Goal: Task Accomplishment & Management: Manage account settings

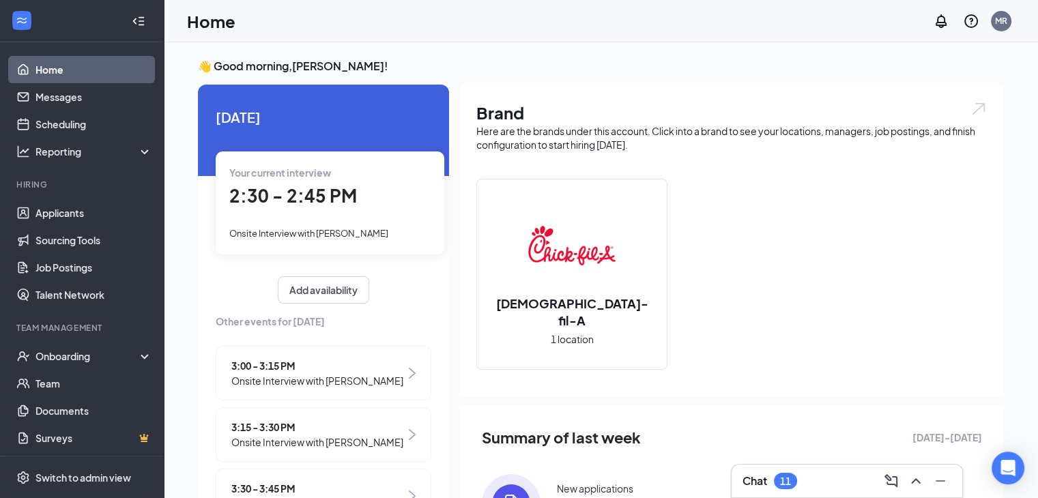
click at [301, 197] on span "2:30 - 2:45 PM" at bounding box center [293, 195] width 128 height 23
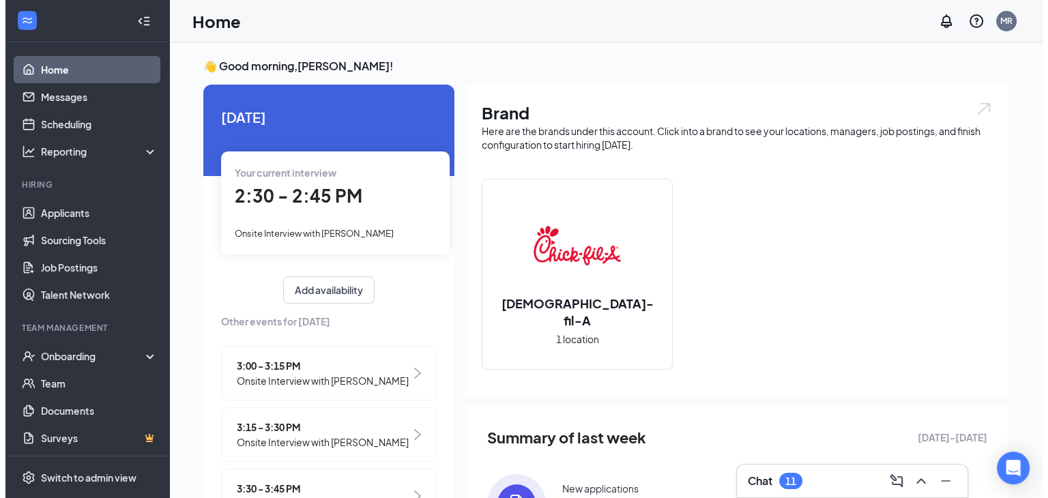
scroll to position [5, 0]
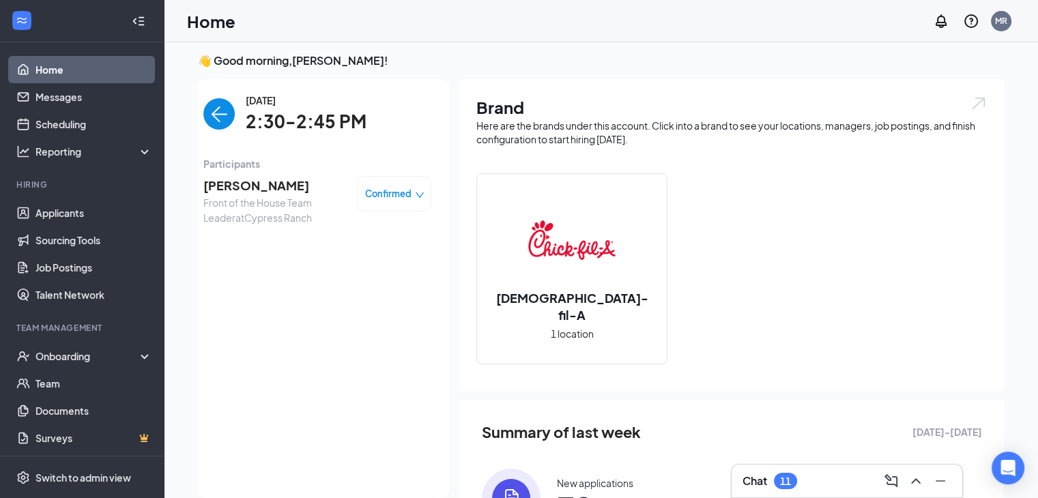
click at [244, 187] on span "[PERSON_NAME]" at bounding box center [274, 185] width 143 height 19
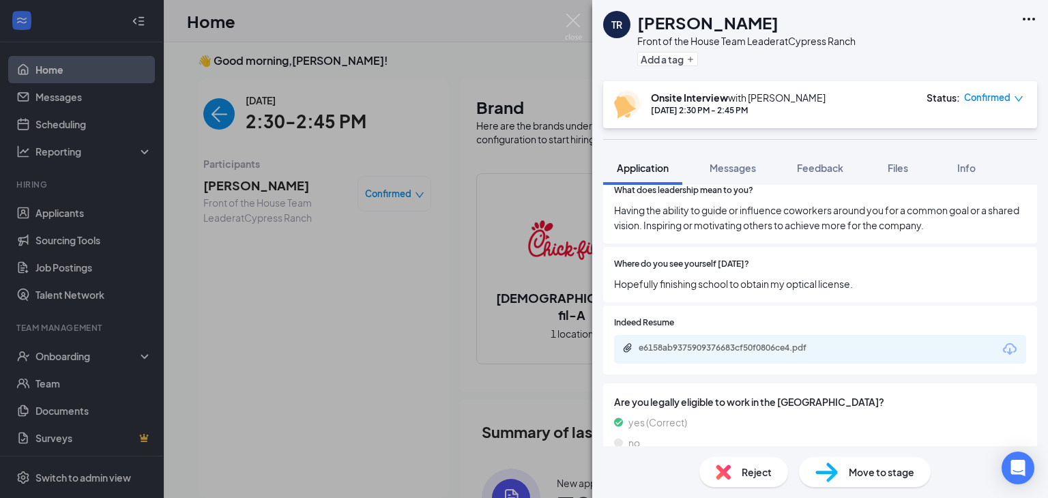
scroll to position [770, 0]
click at [1004, 340] on icon "Download" at bounding box center [1010, 348] width 16 height 16
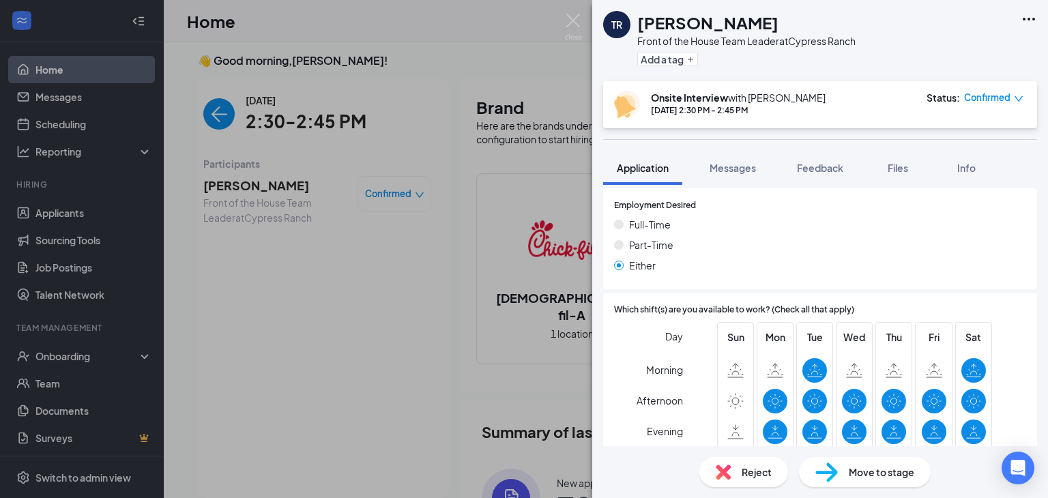
scroll to position [0, 0]
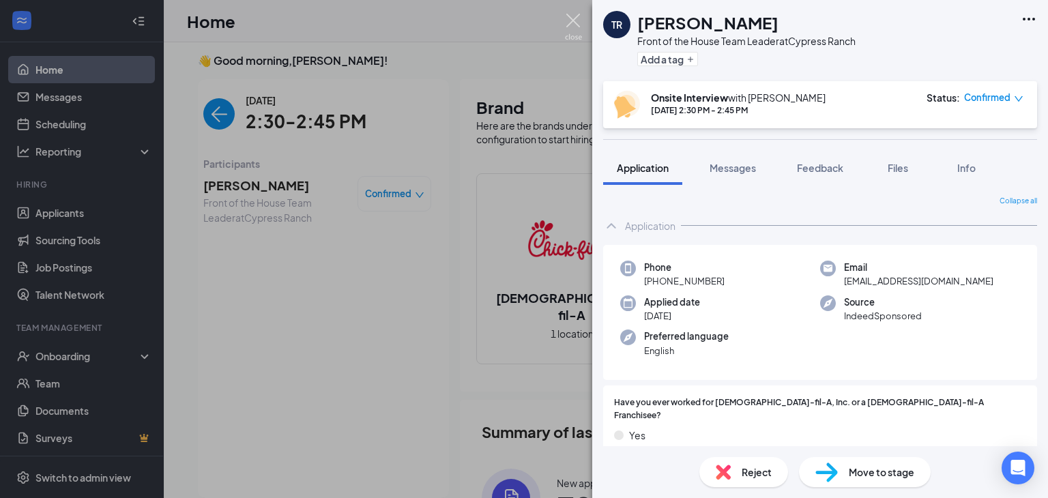
click at [572, 25] on img at bounding box center [573, 27] width 17 height 27
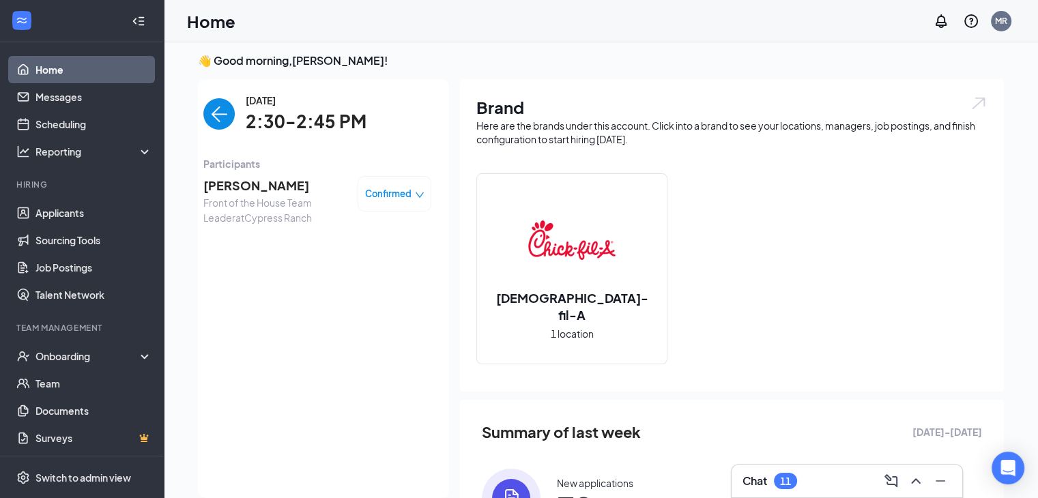
click at [209, 119] on img "back-button" at bounding box center [218, 113] width 31 height 31
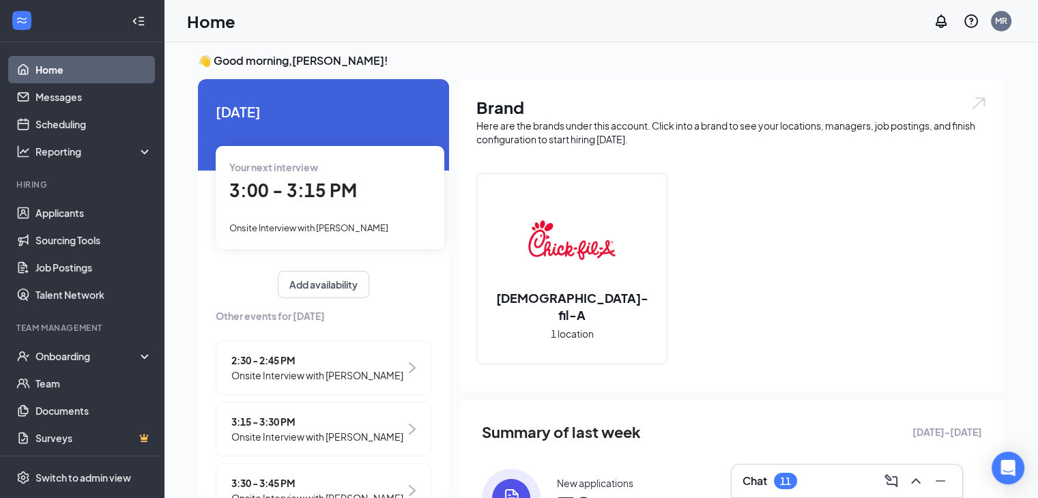
click at [317, 195] on span "3:00 - 3:15 PM" at bounding box center [293, 190] width 128 height 23
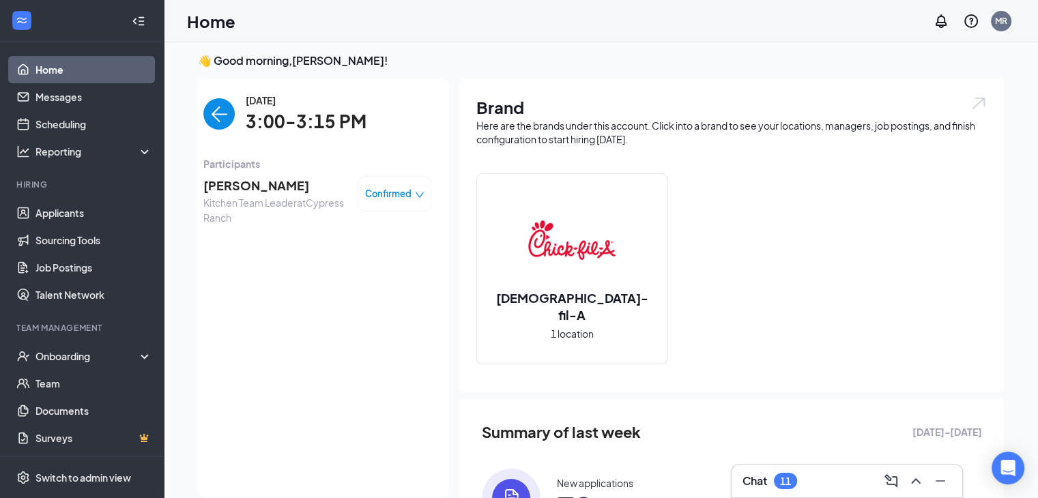
click at [262, 187] on span "[PERSON_NAME]" at bounding box center [274, 185] width 143 height 19
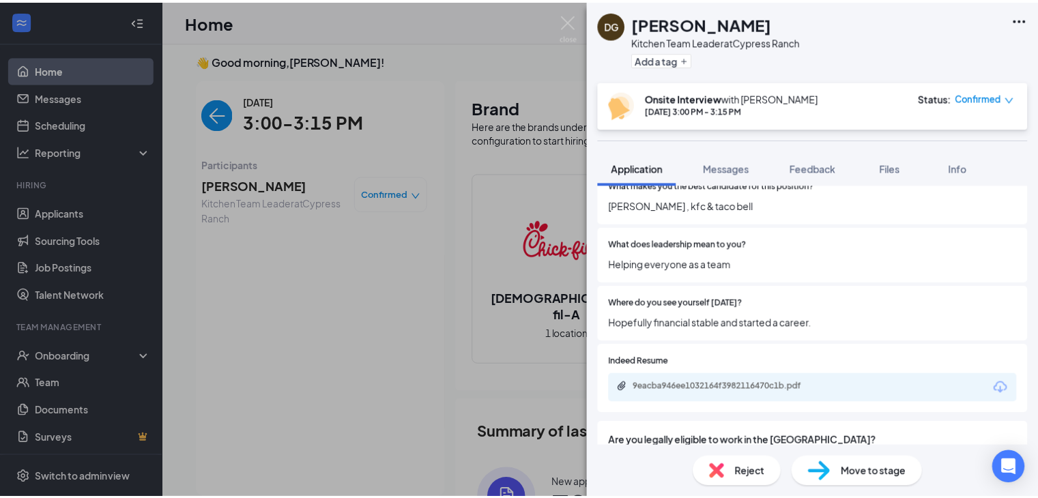
scroll to position [786, 0]
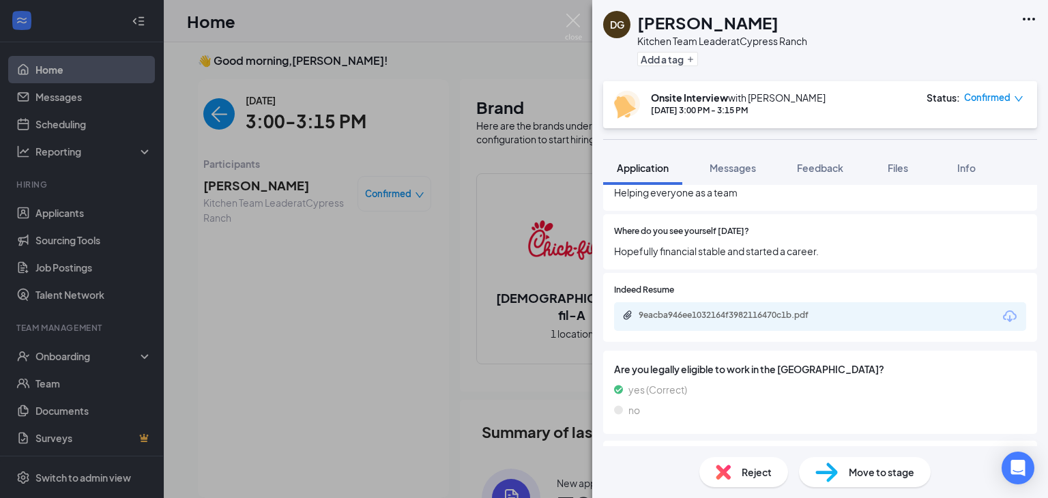
click at [1002, 308] on icon "Download" at bounding box center [1010, 316] width 16 height 16
click at [581, 25] on img at bounding box center [573, 27] width 17 height 27
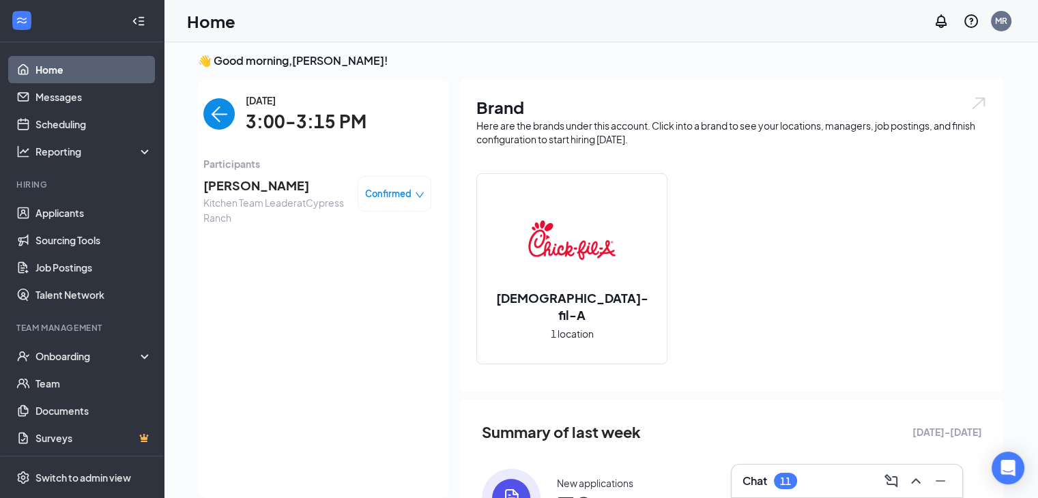
click at [216, 126] on img "back-button" at bounding box center [218, 113] width 31 height 31
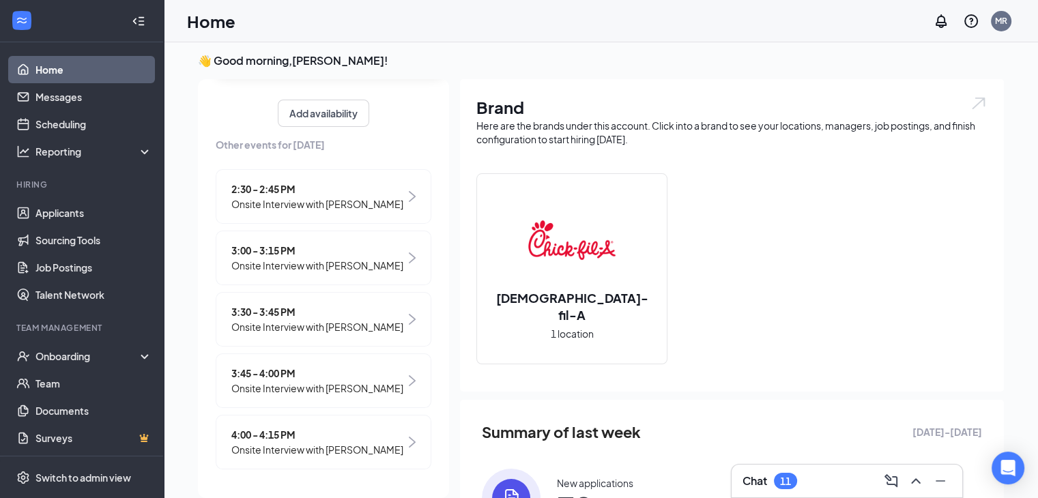
scroll to position [169, 0]
click at [111, 209] on link "Applicants" at bounding box center [93, 212] width 117 height 27
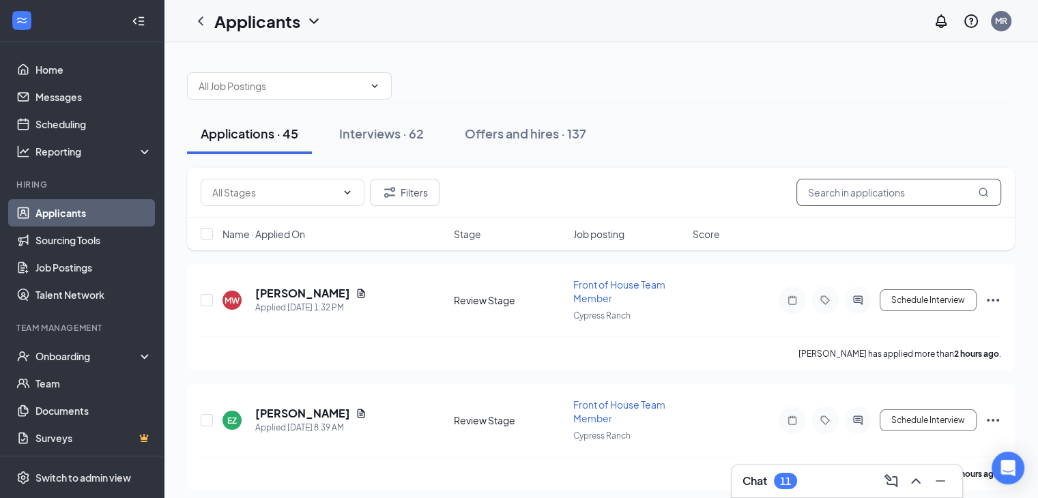
click at [838, 188] on input "text" at bounding box center [898, 192] width 205 height 27
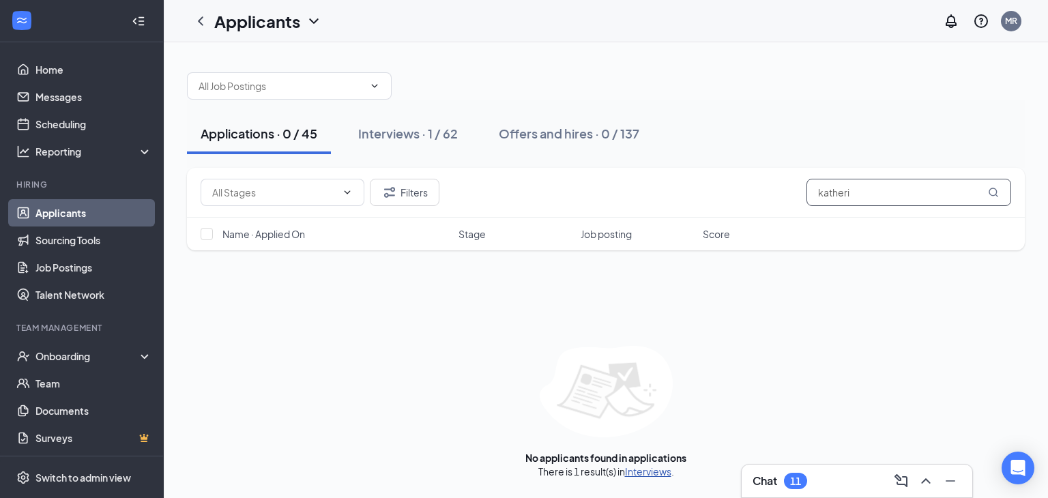
type input "katheri"
click at [652, 466] on link "Interviews" at bounding box center [648, 471] width 46 height 12
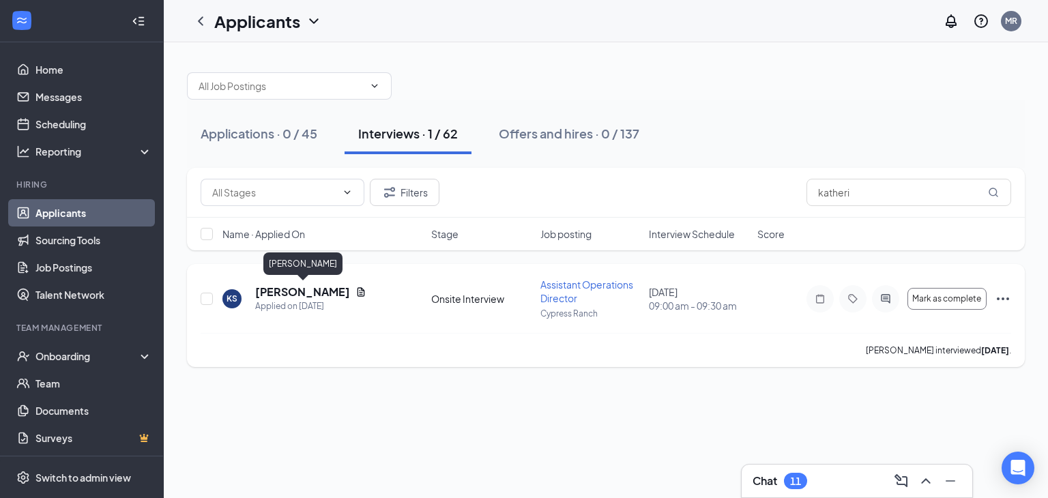
click at [295, 286] on h5 "[PERSON_NAME]" at bounding box center [302, 292] width 95 height 15
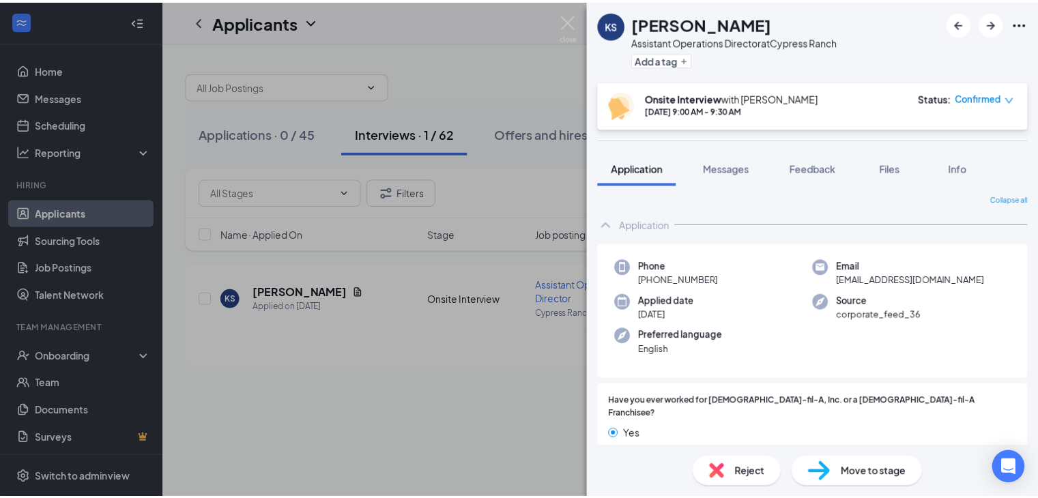
scroll to position [2, 0]
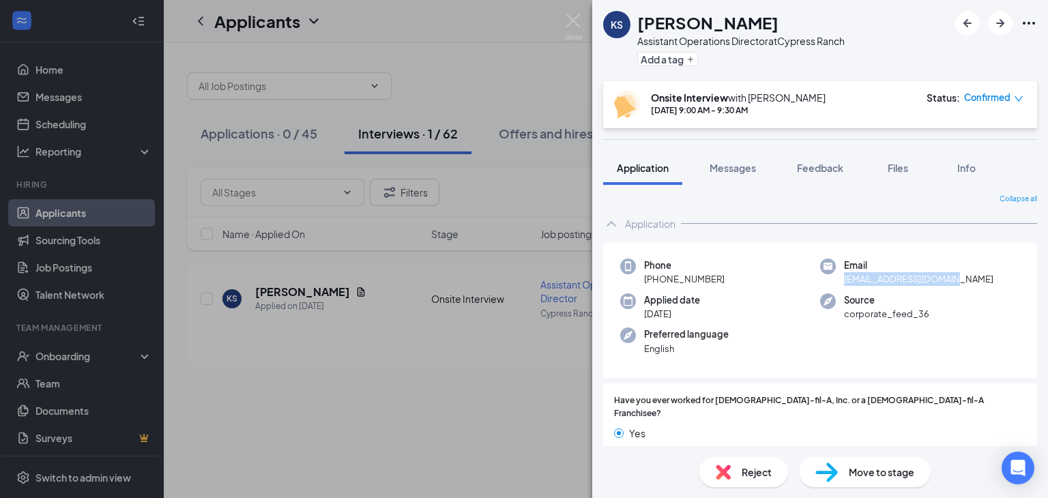
drag, startPoint x: 946, startPoint y: 278, endPoint x: 835, endPoint y: 281, distance: 111.3
click at [835, 281] on div "Email [EMAIL_ADDRESS][DOMAIN_NAME]" at bounding box center [920, 273] width 200 height 28
copy span "[EMAIL_ADDRESS][DOMAIN_NAME]"
click at [572, 25] on img at bounding box center [573, 27] width 17 height 27
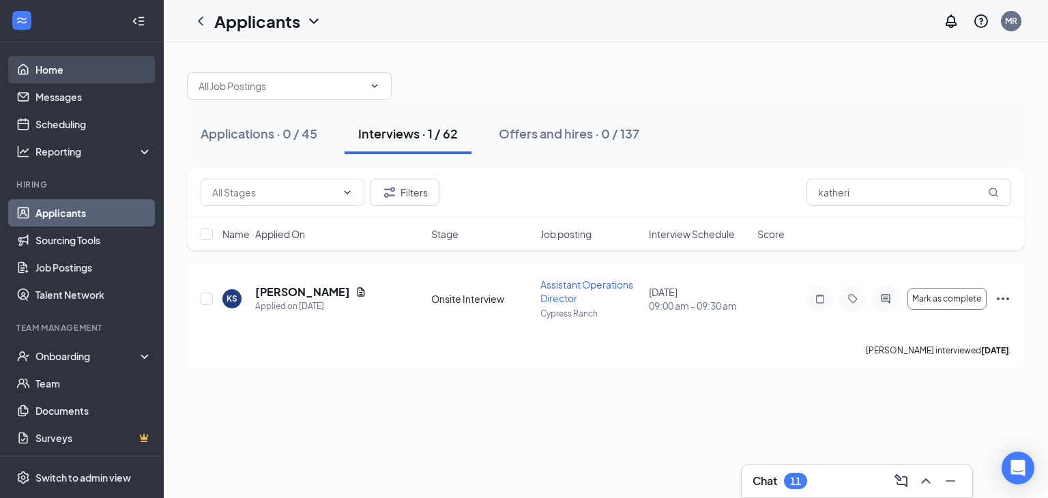
click at [73, 73] on link "Home" at bounding box center [93, 69] width 117 height 27
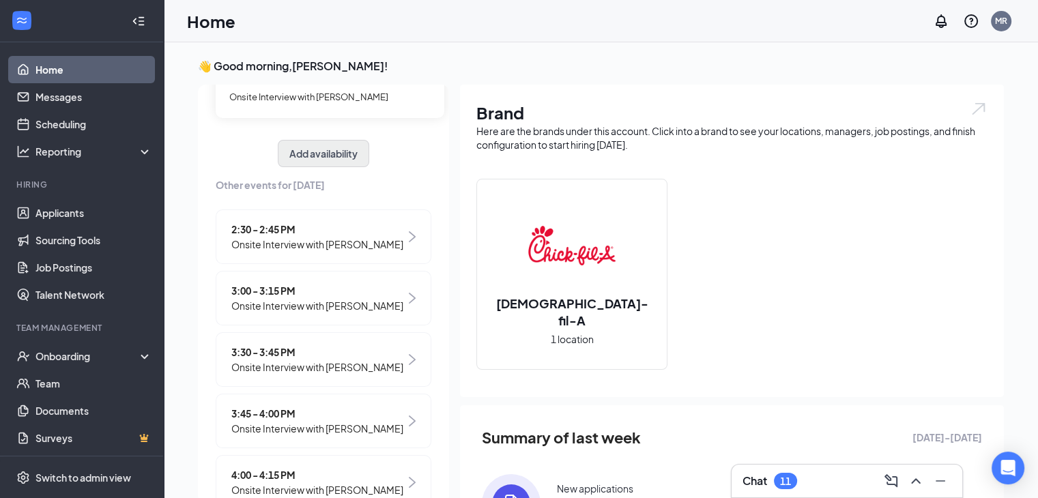
scroll to position [169, 0]
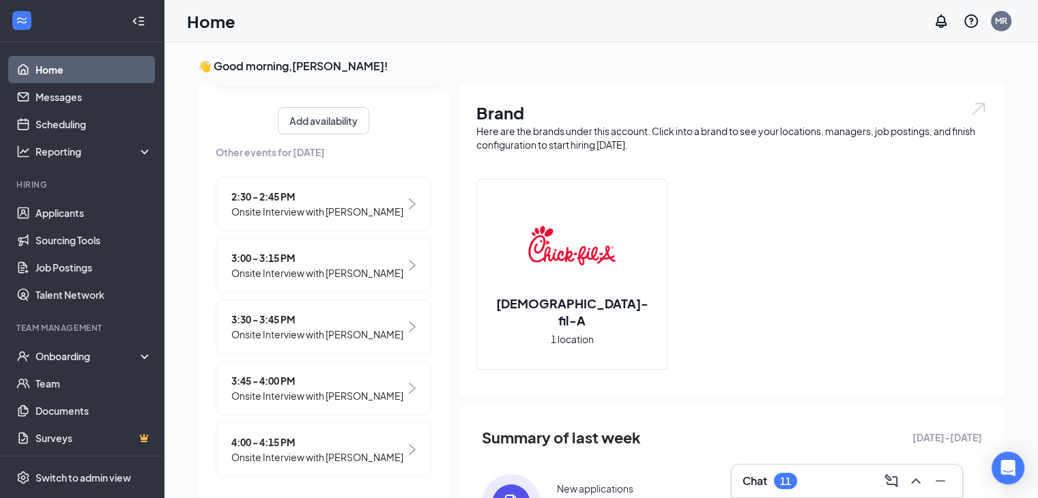
click at [289, 320] on span "3:30 - 3:45 PM" at bounding box center [317, 319] width 172 height 15
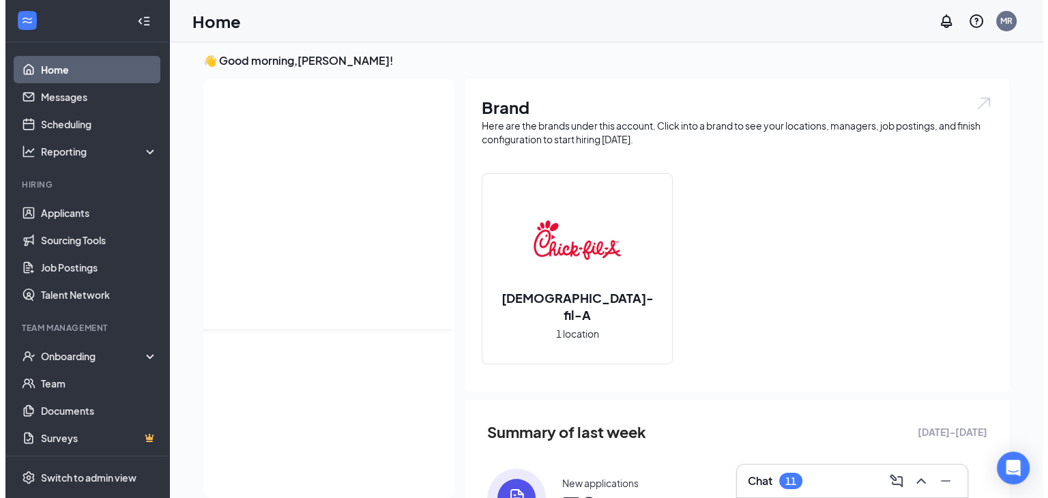
scroll to position [0, 0]
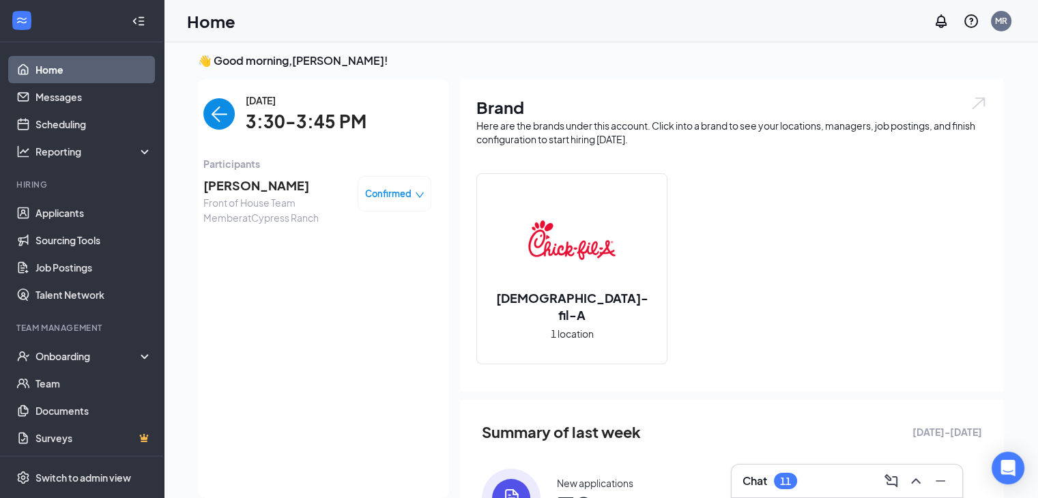
click at [245, 184] on span "[PERSON_NAME]" at bounding box center [274, 185] width 143 height 19
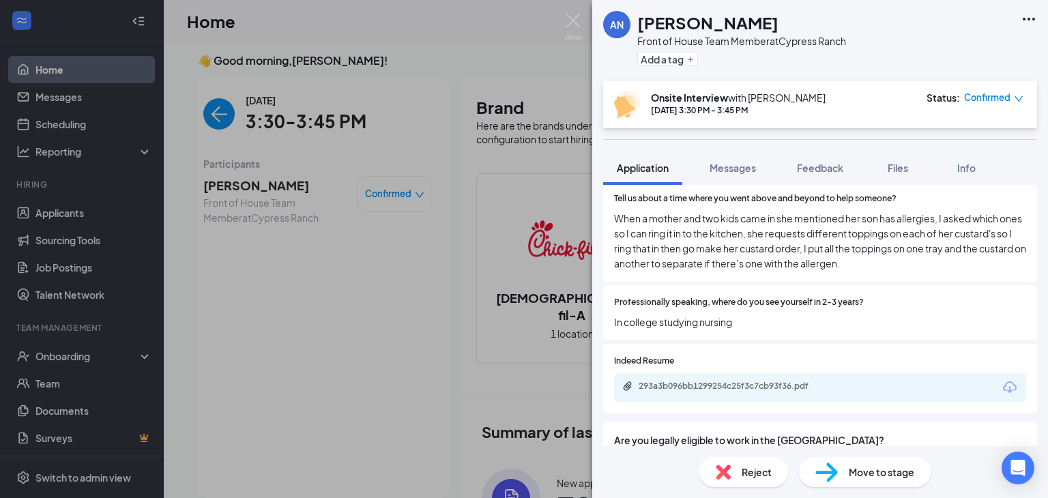
scroll to position [865, 0]
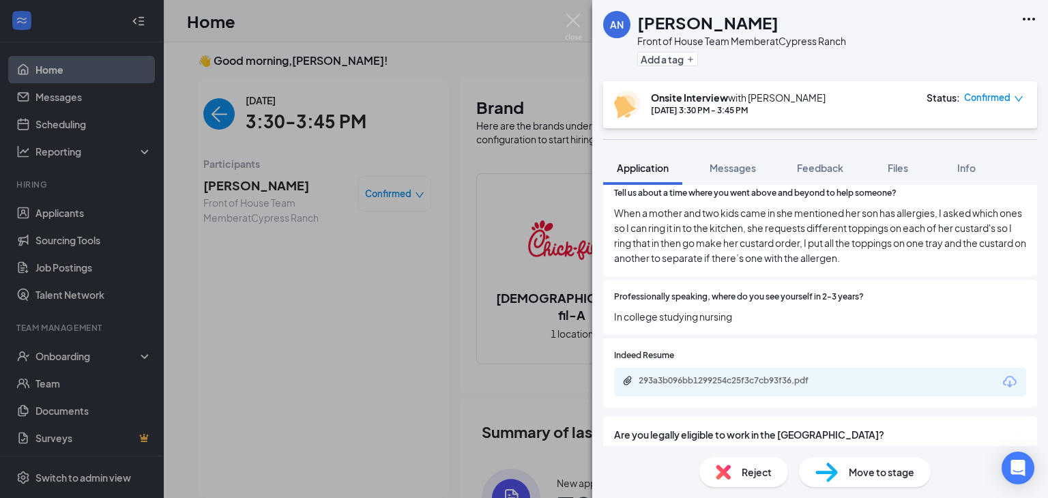
click at [1004, 374] on icon "Download" at bounding box center [1010, 382] width 16 height 16
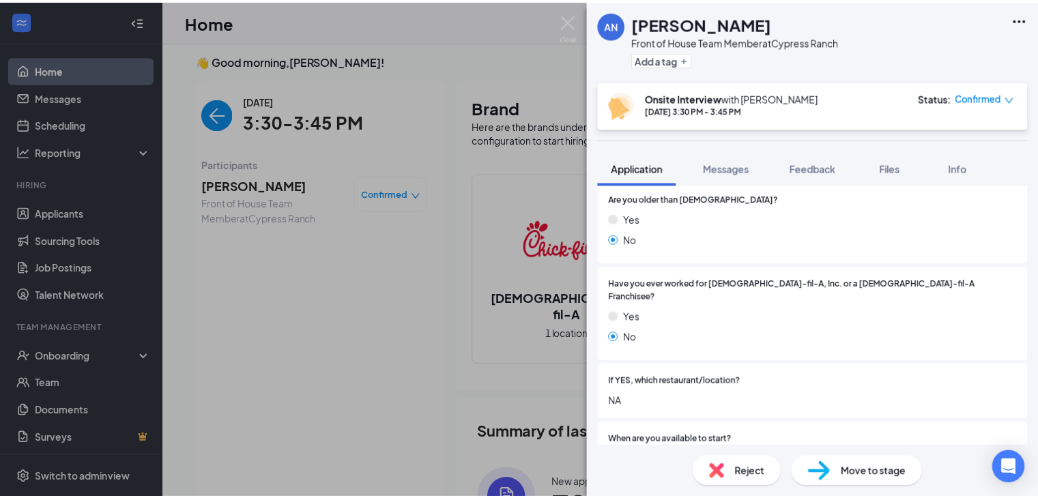
scroll to position [0, 0]
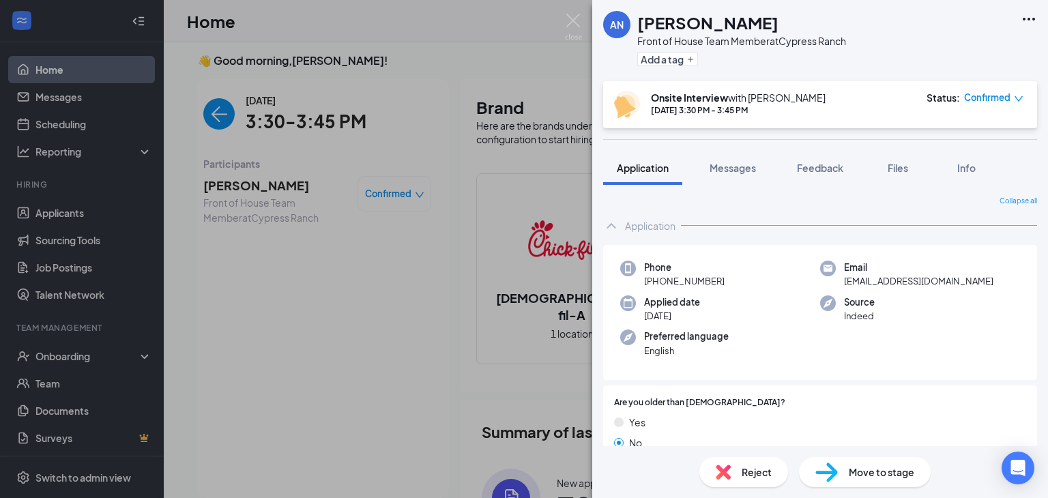
click at [826, 314] on div "Source Indeed" at bounding box center [920, 309] width 200 height 28
click at [565, 18] on img at bounding box center [573, 27] width 17 height 27
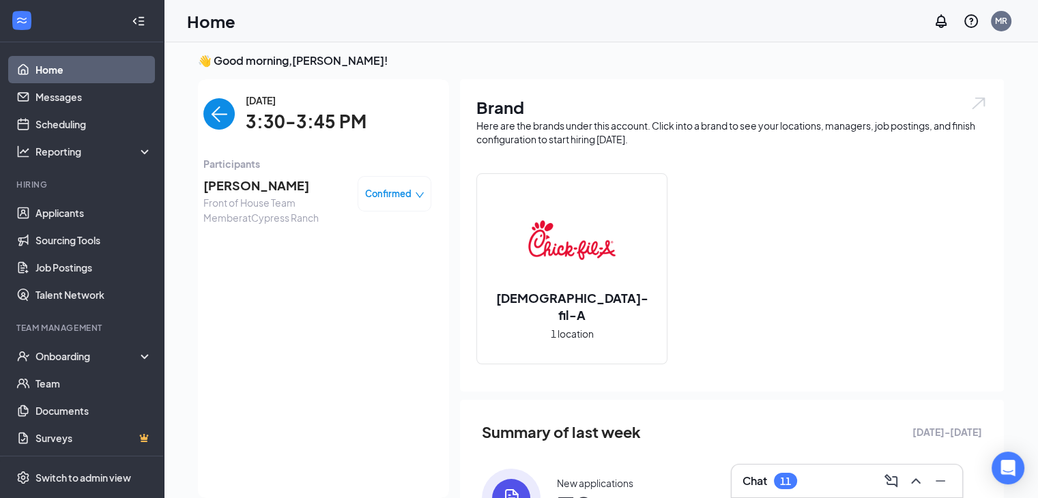
click at [207, 120] on img "back-button" at bounding box center [218, 113] width 31 height 31
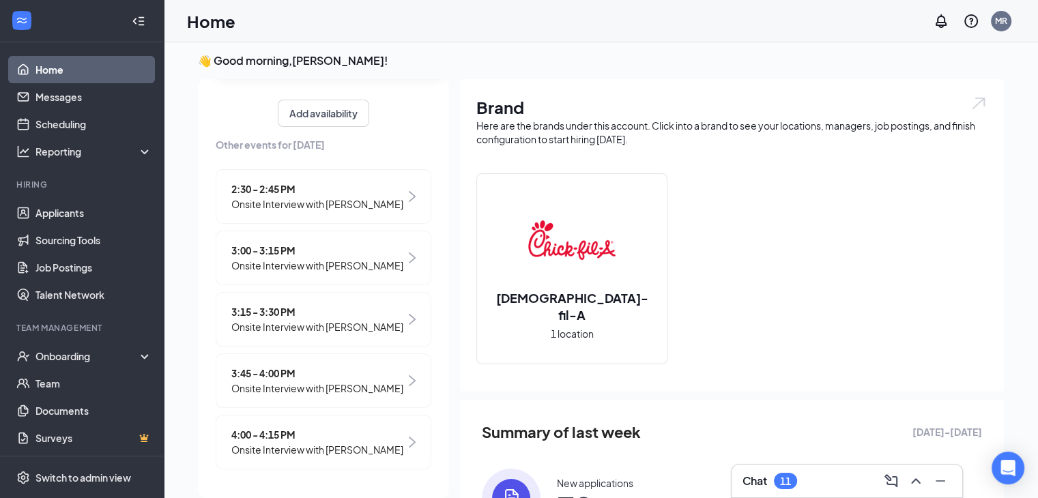
scroll to position [183, 0]
click at [276, 375] on span "3:45 - 4:00 PM" at bounding box center [317, 373] width 172 height 15
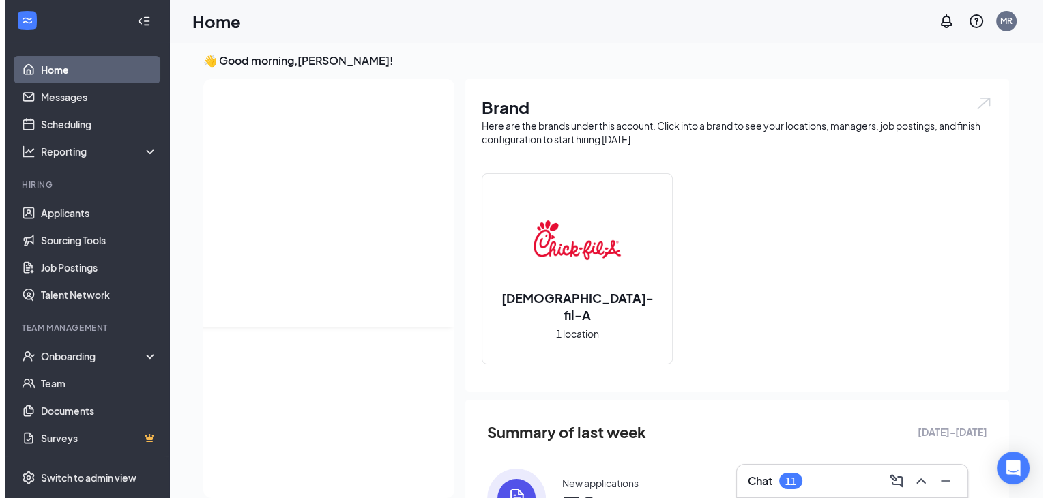
scroll to position [0, 0]
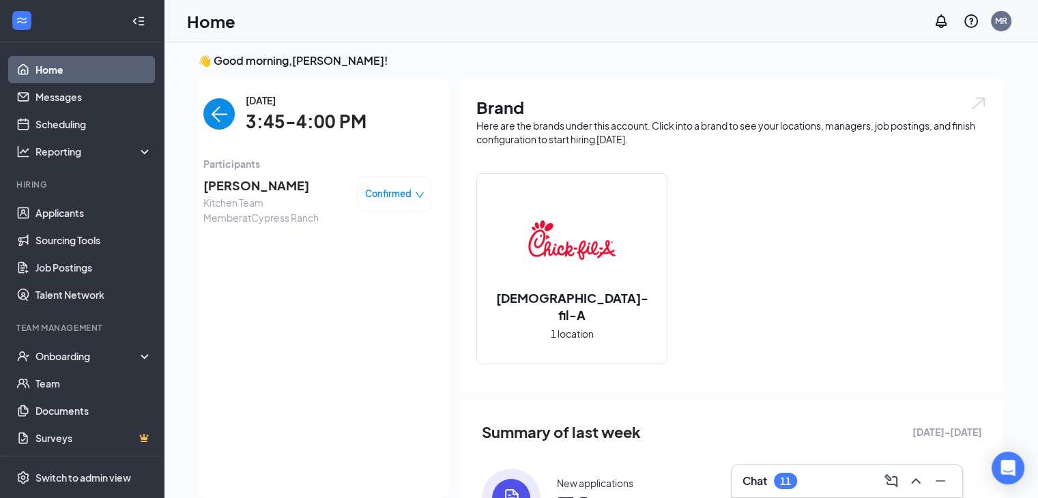
click at [235, 190] on span "[PERSON_NAME]" at bounding box center [274, 185] width 143 height 19
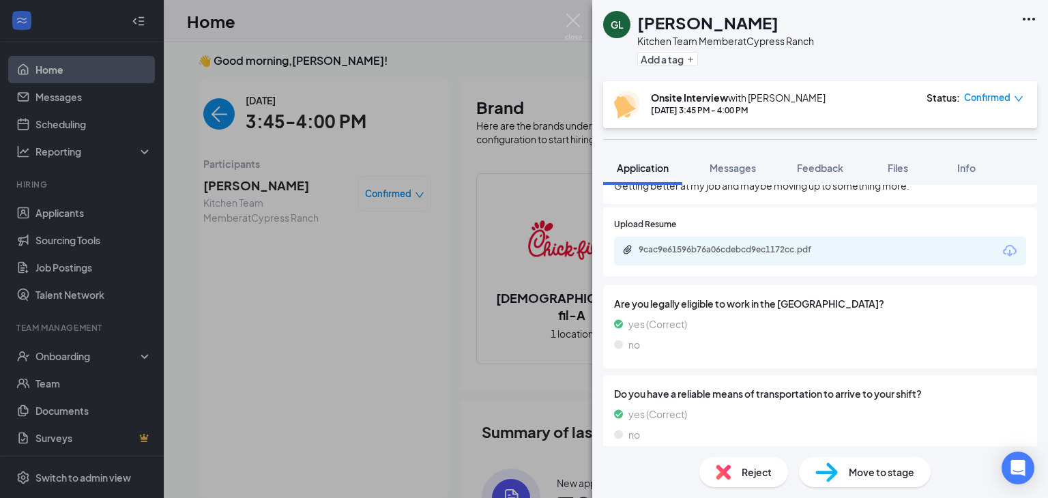
scroll to position [989, 0]
click at [1004, 244] on icon "Download" at bounding box center [1010, 252] width 16 height 16
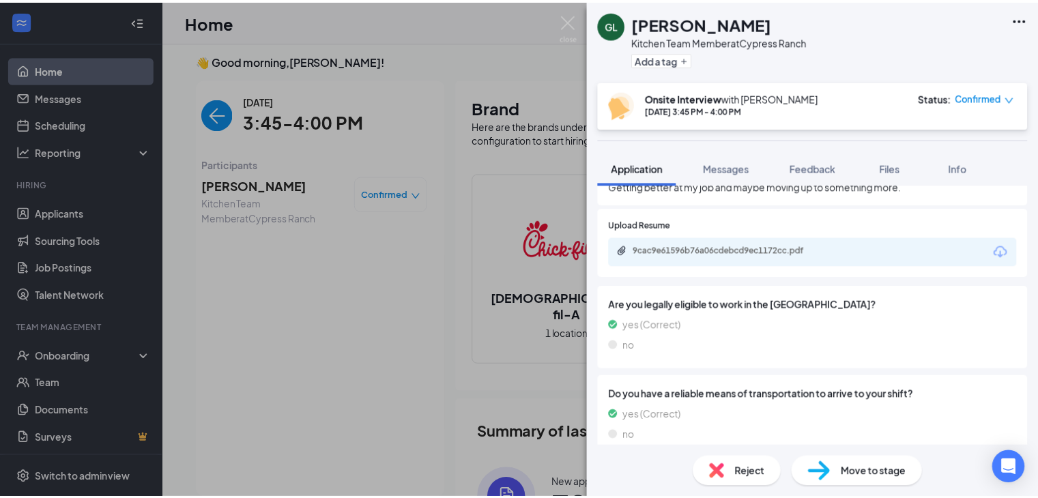
scroll to position [986, 0]
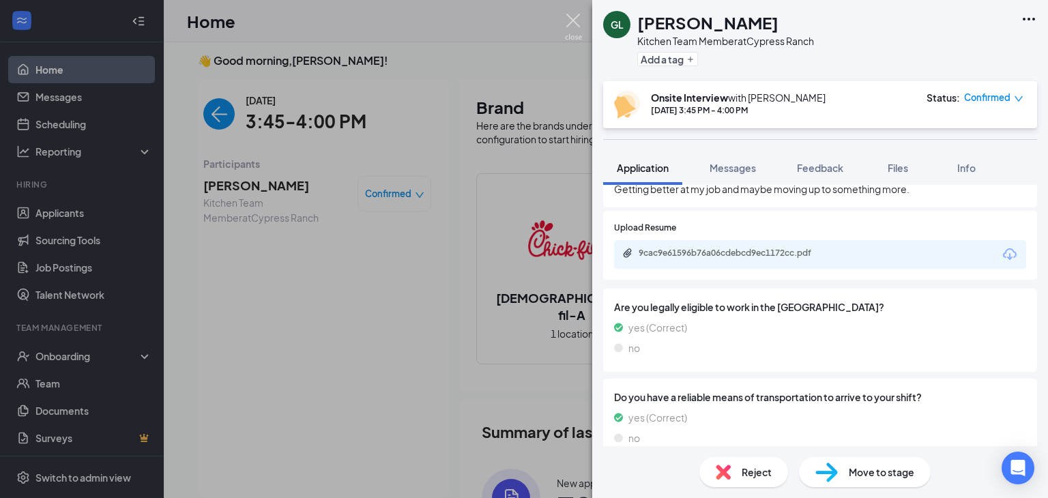
click at [570, 18] on img at bounding box center [573, 27] width 17 height 27
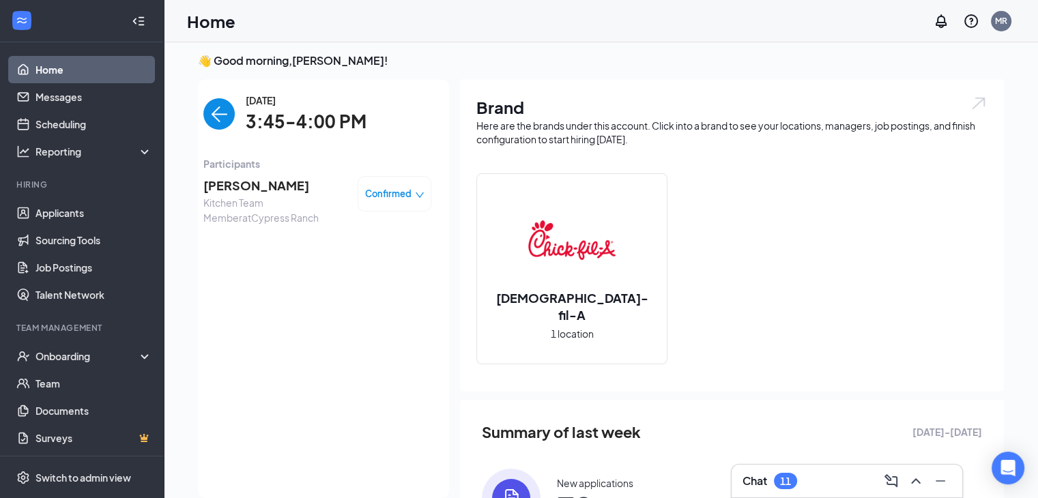
click at [212, 116] on img "back-button" at bounding box center [218, 113] width 31 height 31
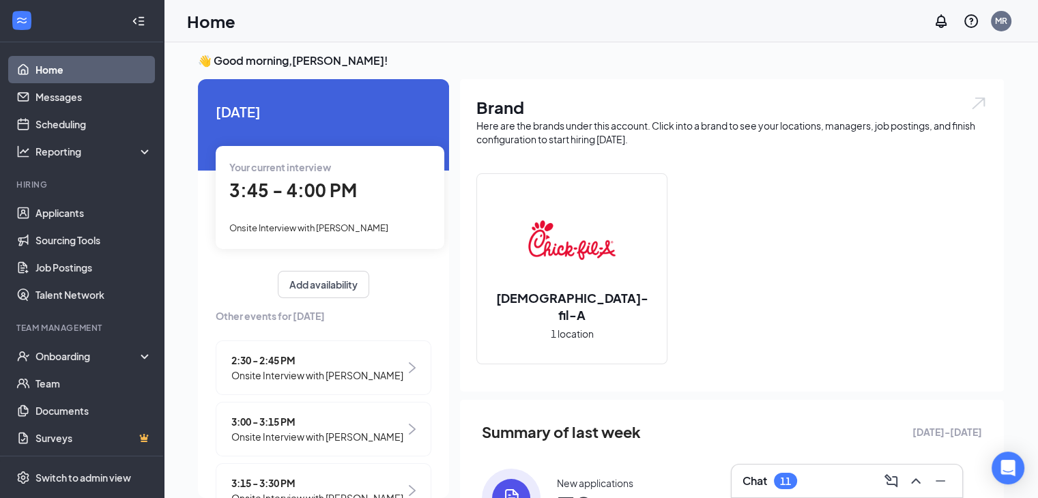
scroll to position [184, 0]
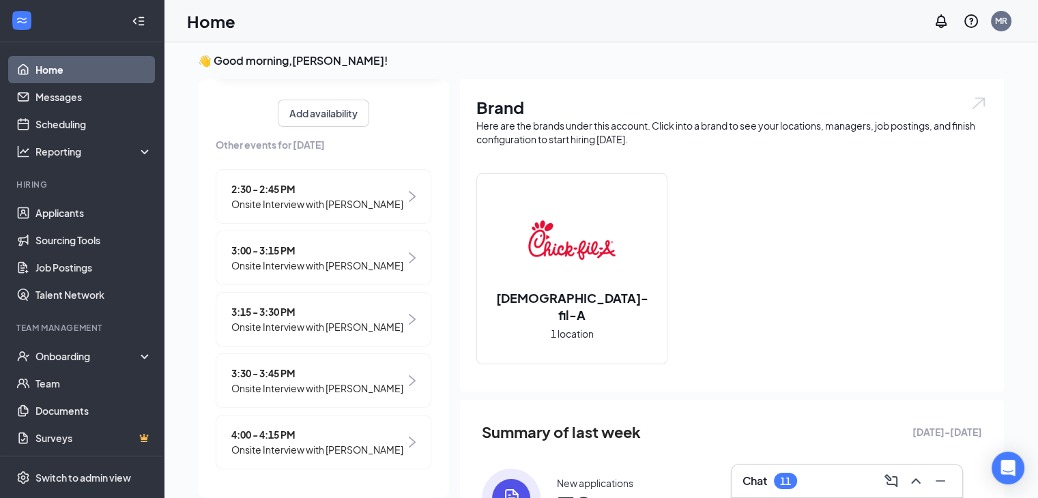
click at [287, 427] on span "4:00 - 4:15 PM" at bounding box center [317, 434] width 172 height 15
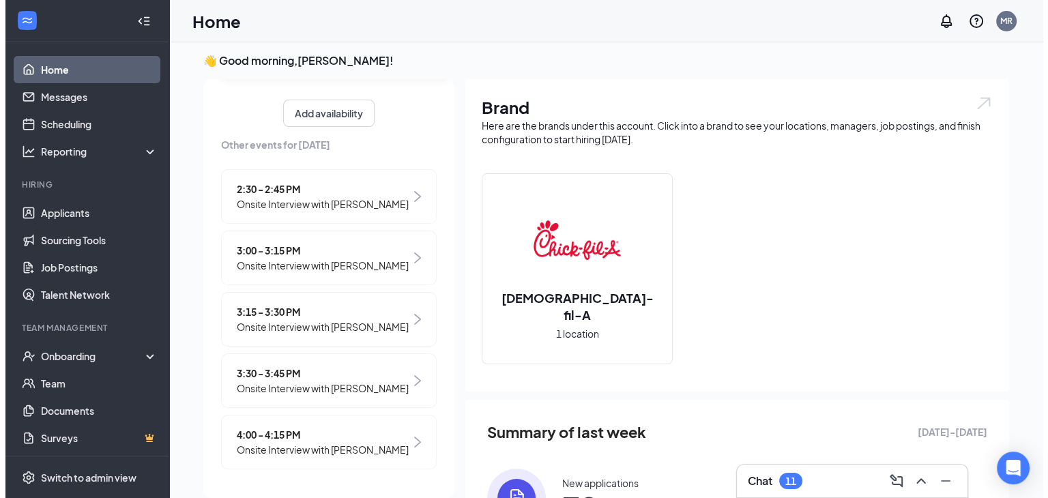
scroll to position [0, 0]
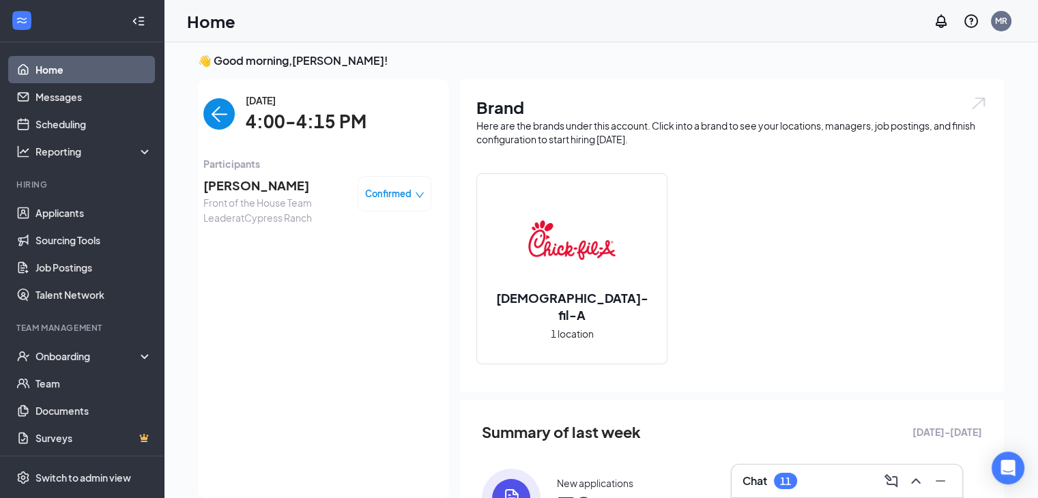
click at [223, 189] on span "[PERSON_NAME]" at bounding box center [274, 185] width 143 height 19
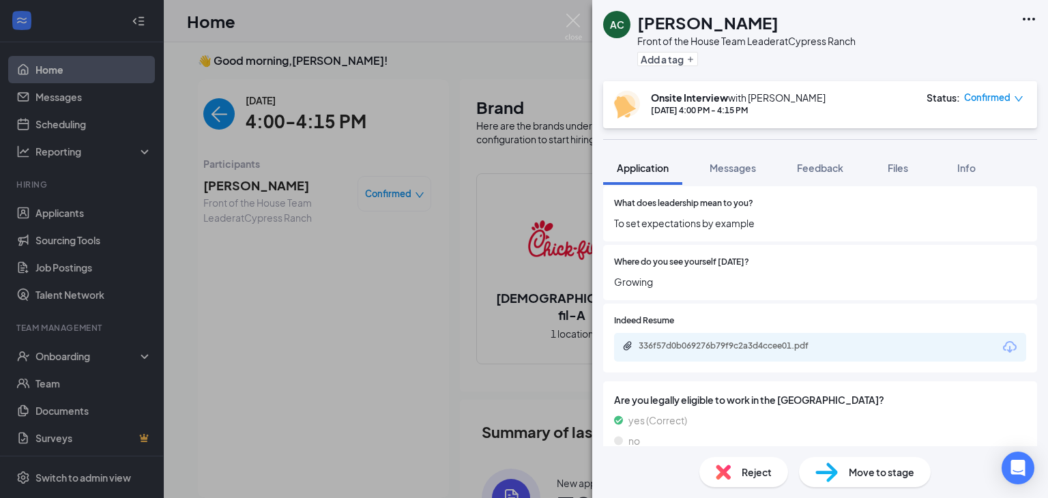
scroll to position [781, 0]
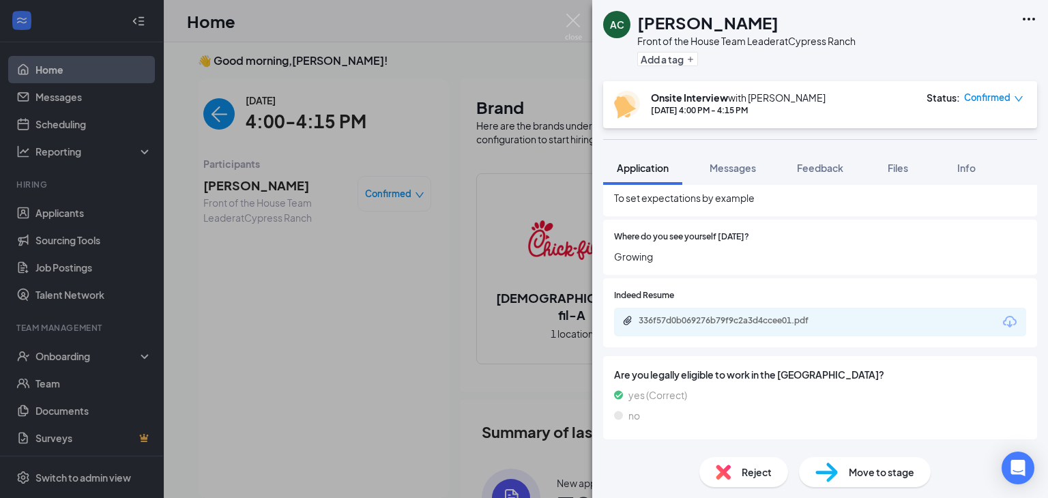
click at [1002, 314] on icon "Download" at bounding box center [1010, 322] width 16 height 16
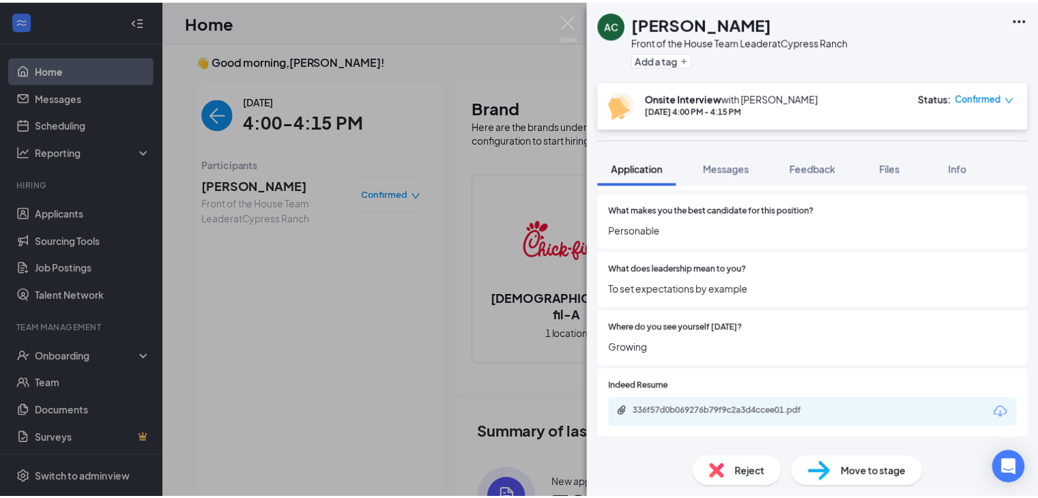
scroll to position [835, 0]
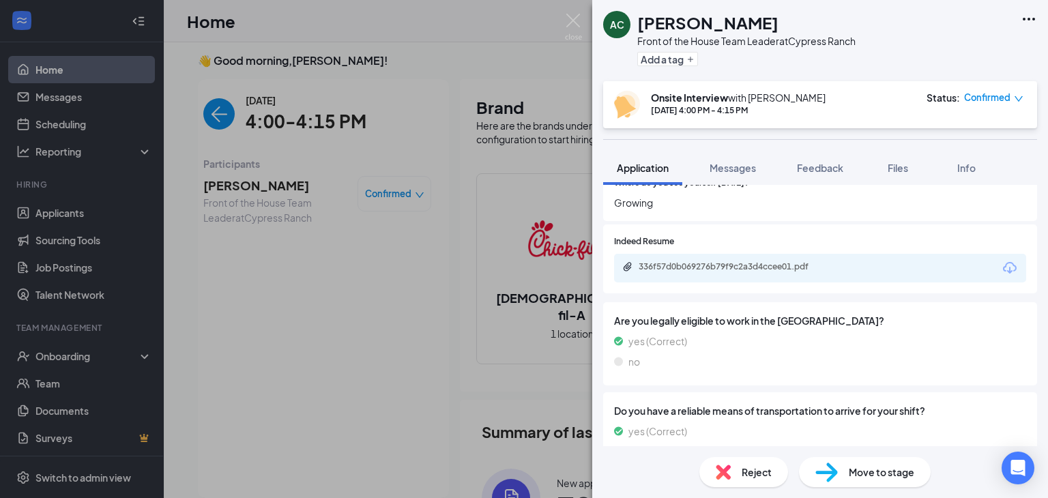
click at [1003, 262] on icon "Download" at bounding box center [1010, 268] width 14 height 12
click at [559, 31] on div "AC Ashley Cruz Front of the House Team Leader at Cypress Ranch Add a tag Onsite…" at bounding box center [524, 249] width 1048 height 498
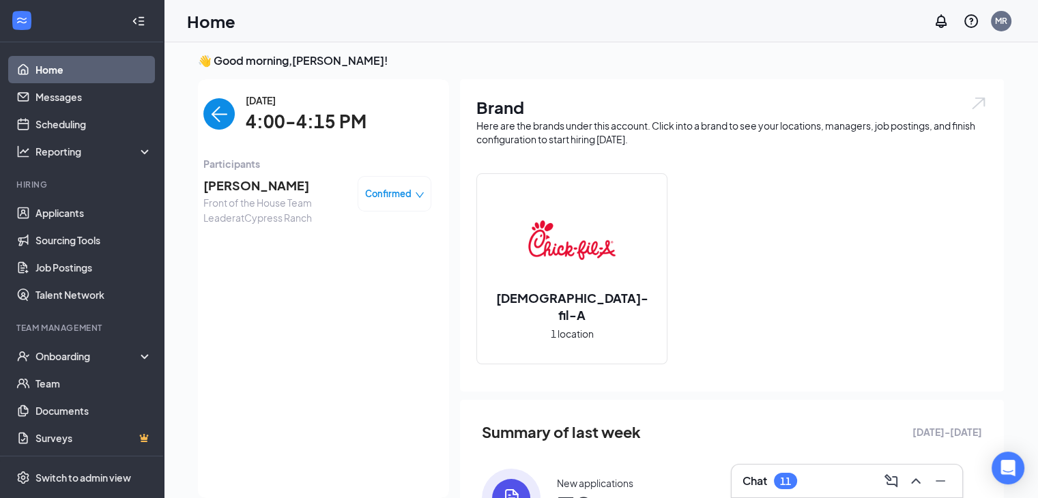
click at [576, 28] on div "Home MR" at bounding box center [601, 21] width 874 height 42
